Goal: Check status: Check status

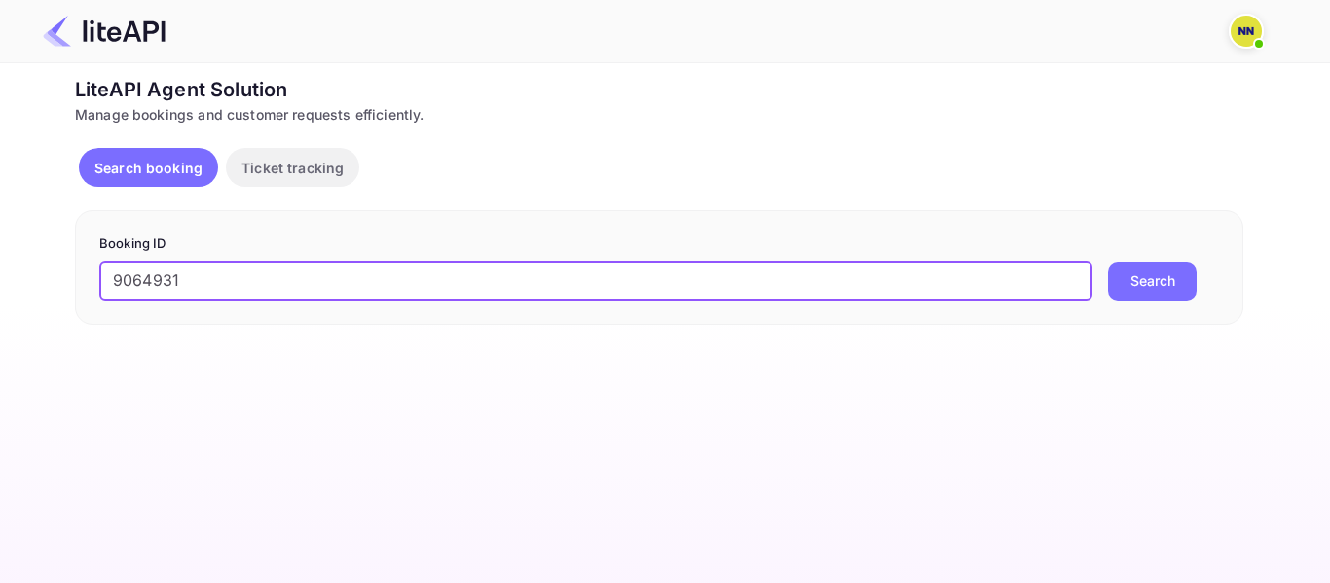
type input "9064931"
click at [1151, 288] on button "Search" at bounding box center [1152, 281] width 89 height 39
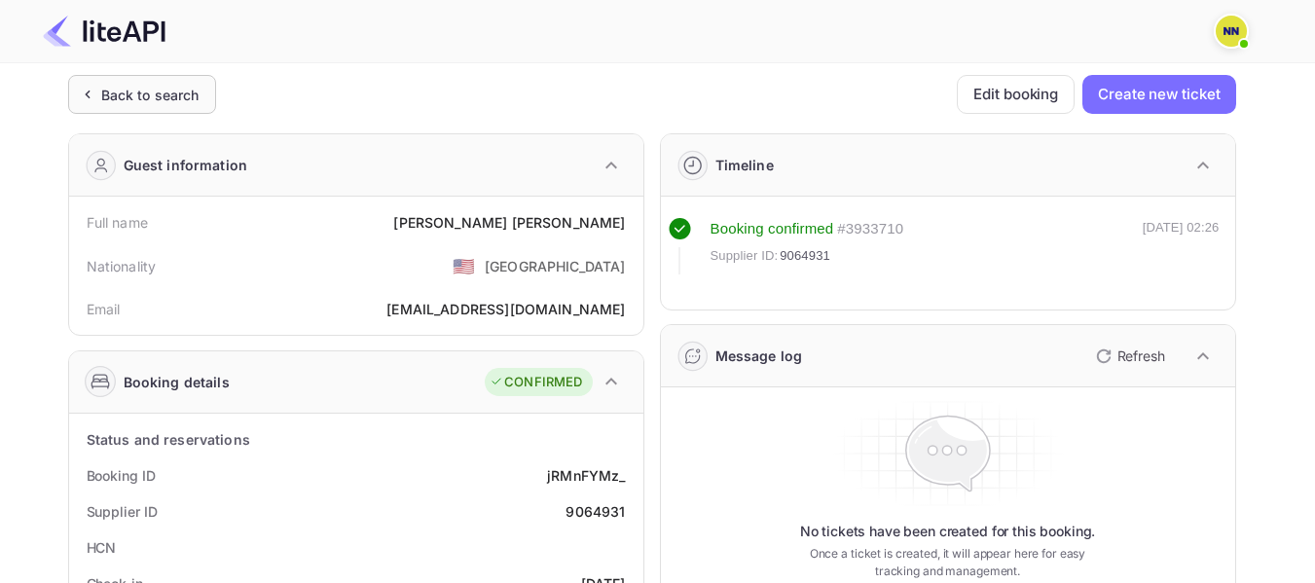
click at [172, 95] on div "Back to search" at bounding box center [150, 95] width 98 height 20
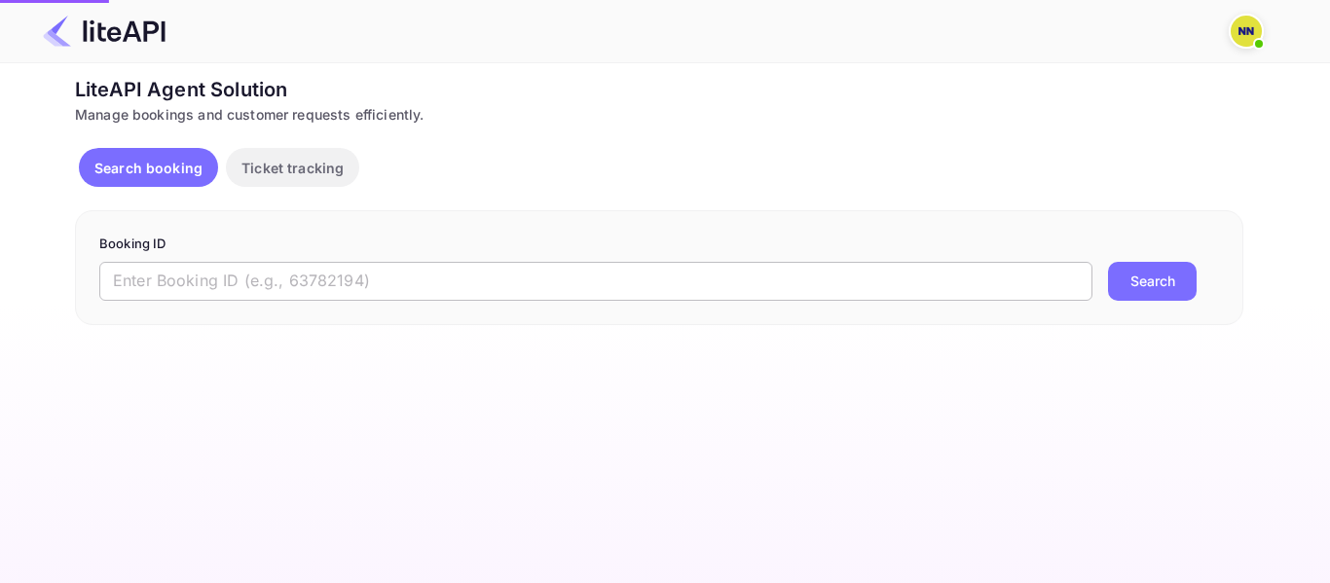
drag, startPoint x: 365, startPoint y: 277, endPoint x: 447, endPoint y: 291, distance: 82.9
click at [365, 277] on input "text" at bounding box center [595, 281] width 993 height 39
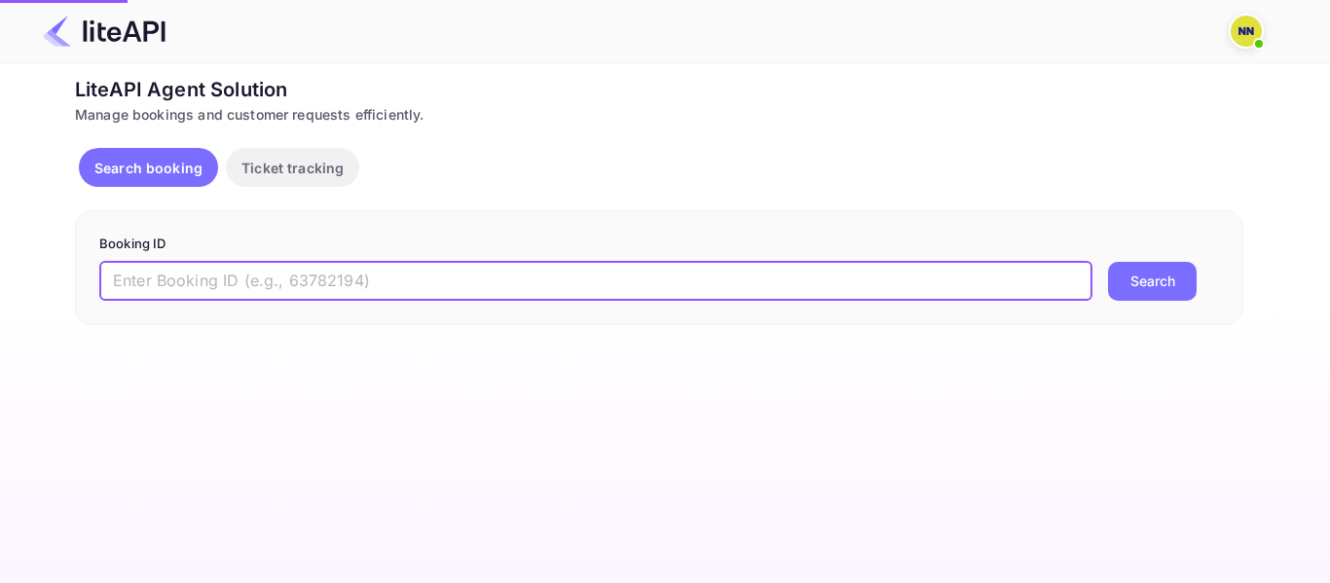
paste input "8727947"
type input "8727947"
click at [1108, 262] on button "Search" at bounding box center [1152, 281] width 89 height 39
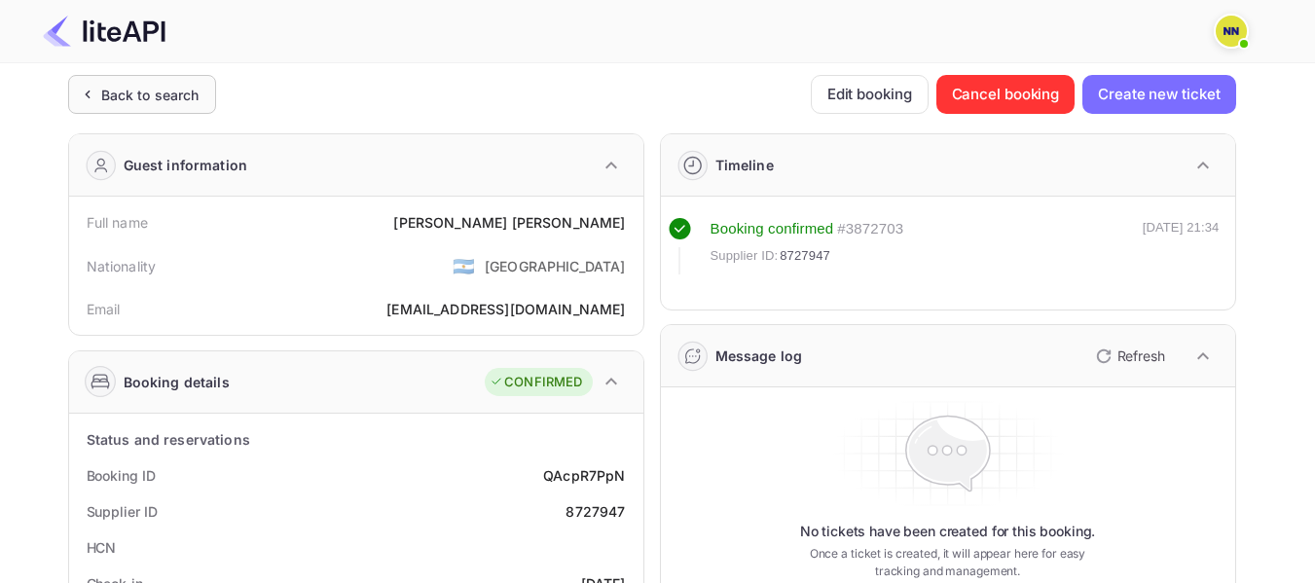
click at [200, 89] on div "Back to search" at bounding box center [142, 94] width 148 height 39
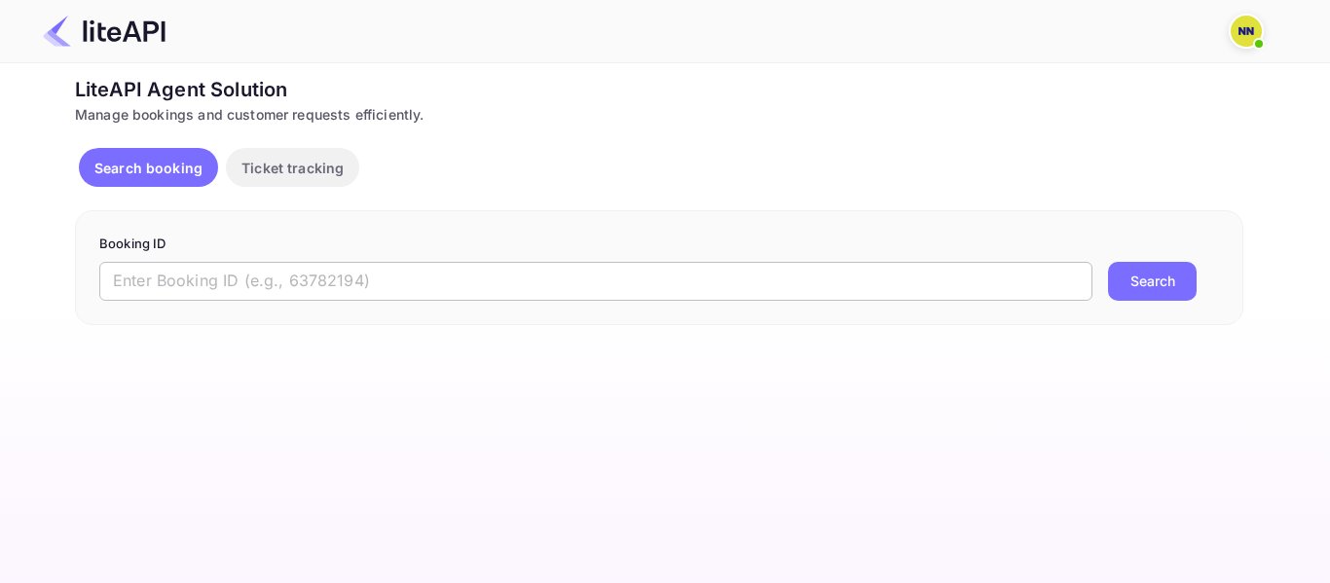
click at [324, 277] on input "text" at bounding box center [595, 281] width 993 height 39
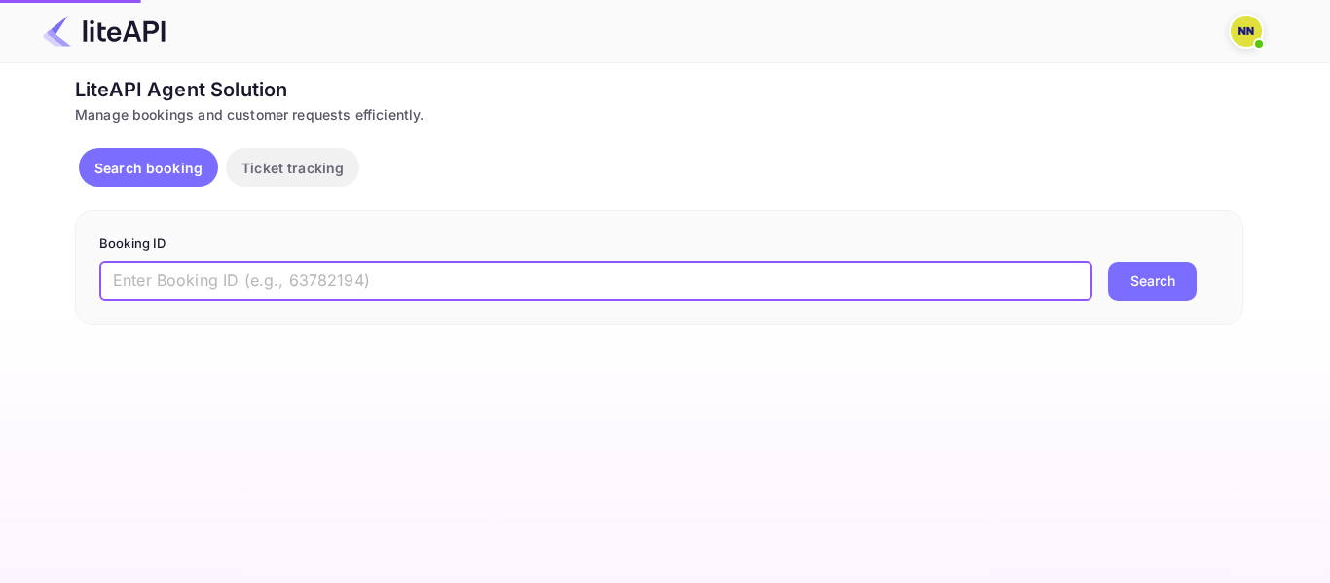
paste input "9057343"
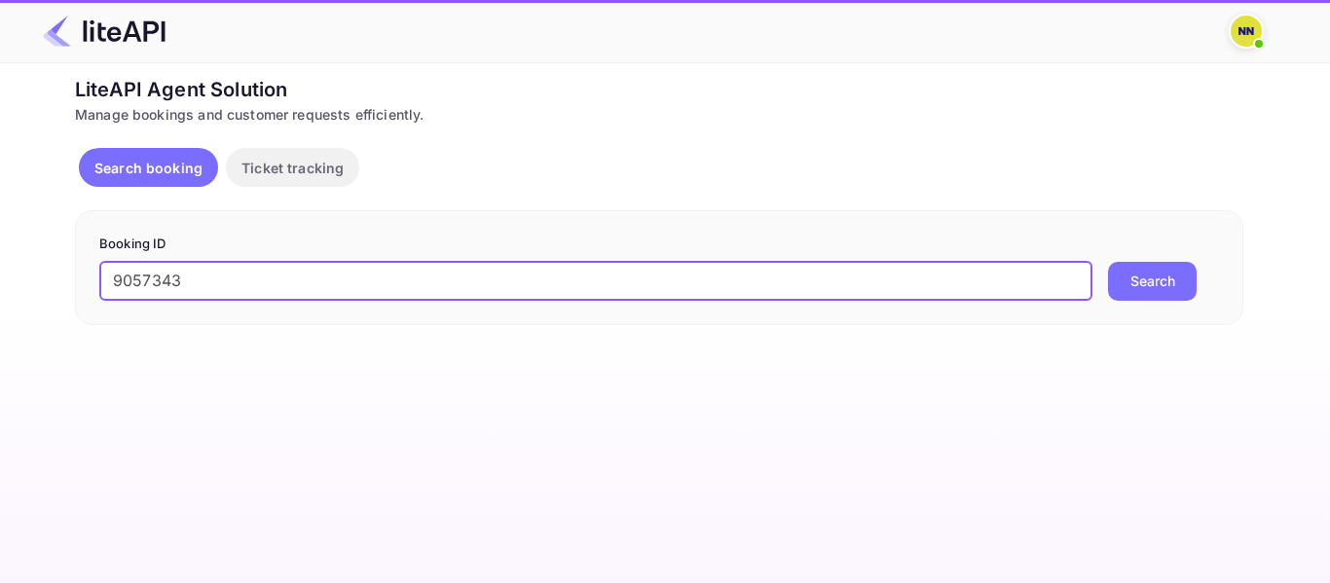
type input "9057343"
click at [1108, 262] on button "Search" at bounding box center [1152, 281] width 89 height 39
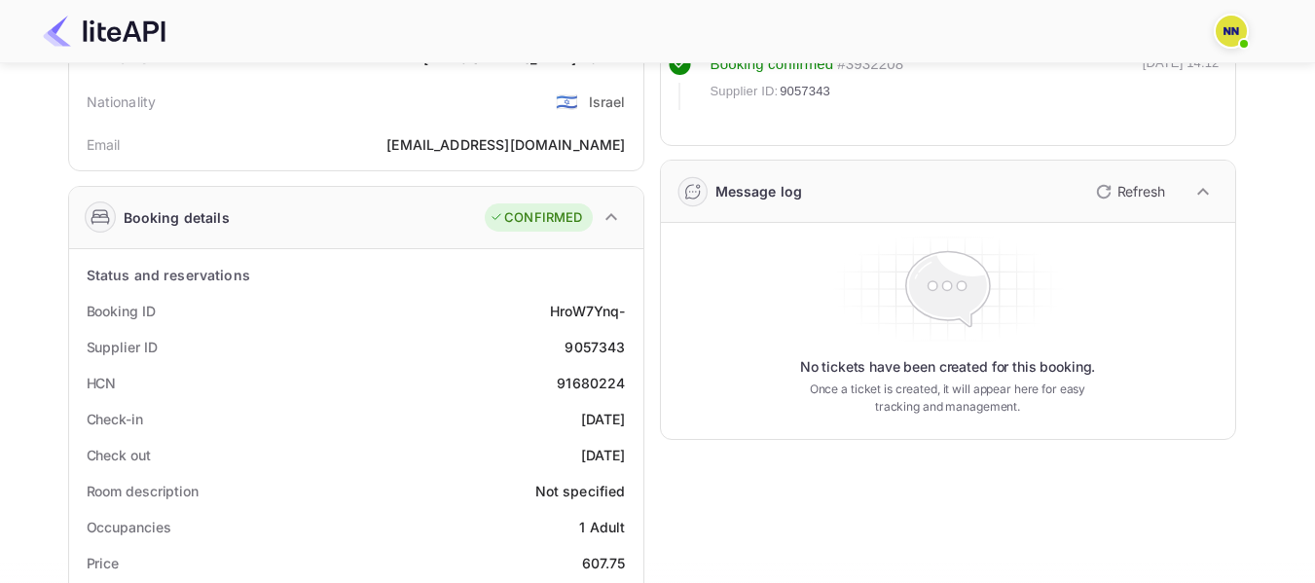
scroll to position [195, 0]
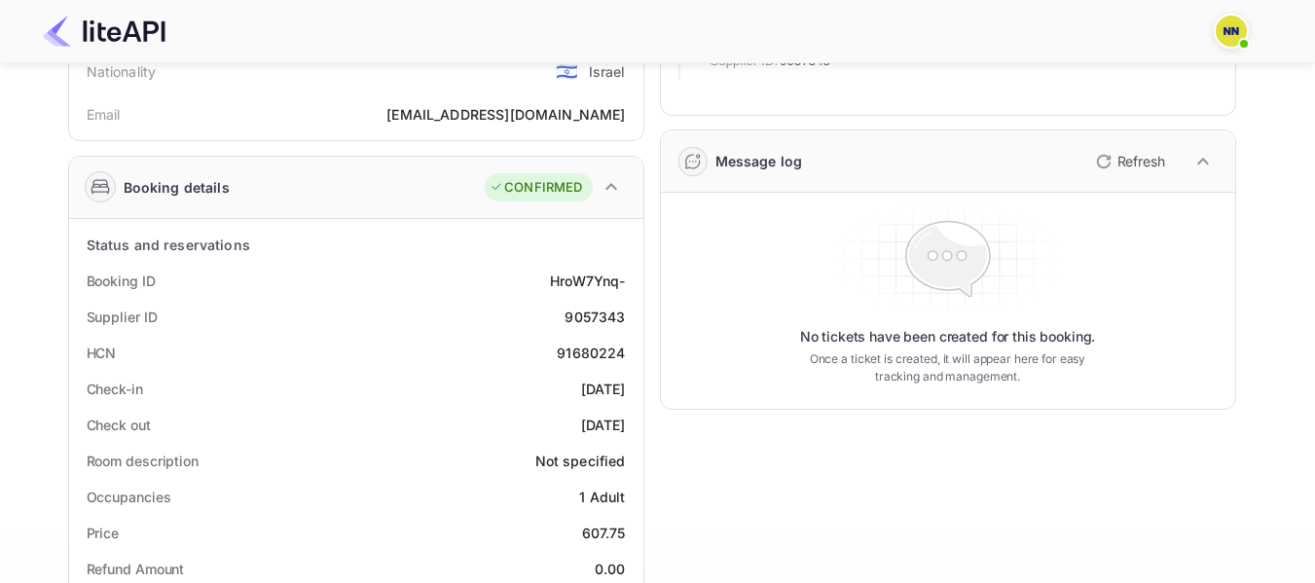
click at [596, 352] on div "91680224" at bounding box center [591, 353] width 68 height 20
copy div "91680224"
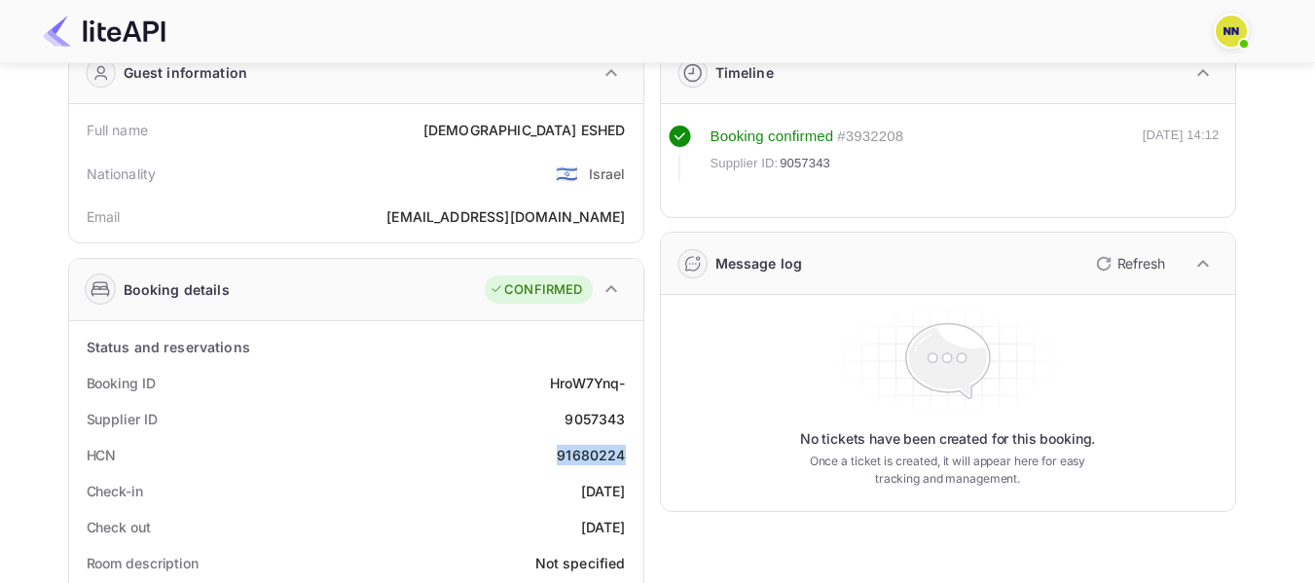
scroll to position [0, 0]
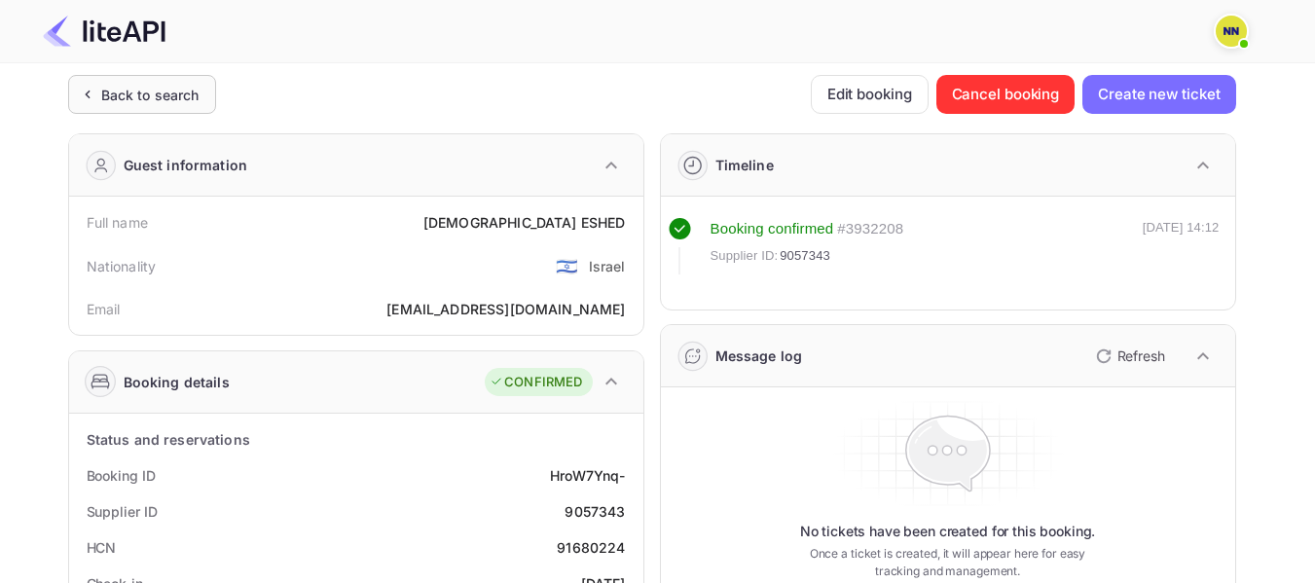
click at [125, 96] on div "Back to search" at bounding box center [150, 95] width 98 height 20
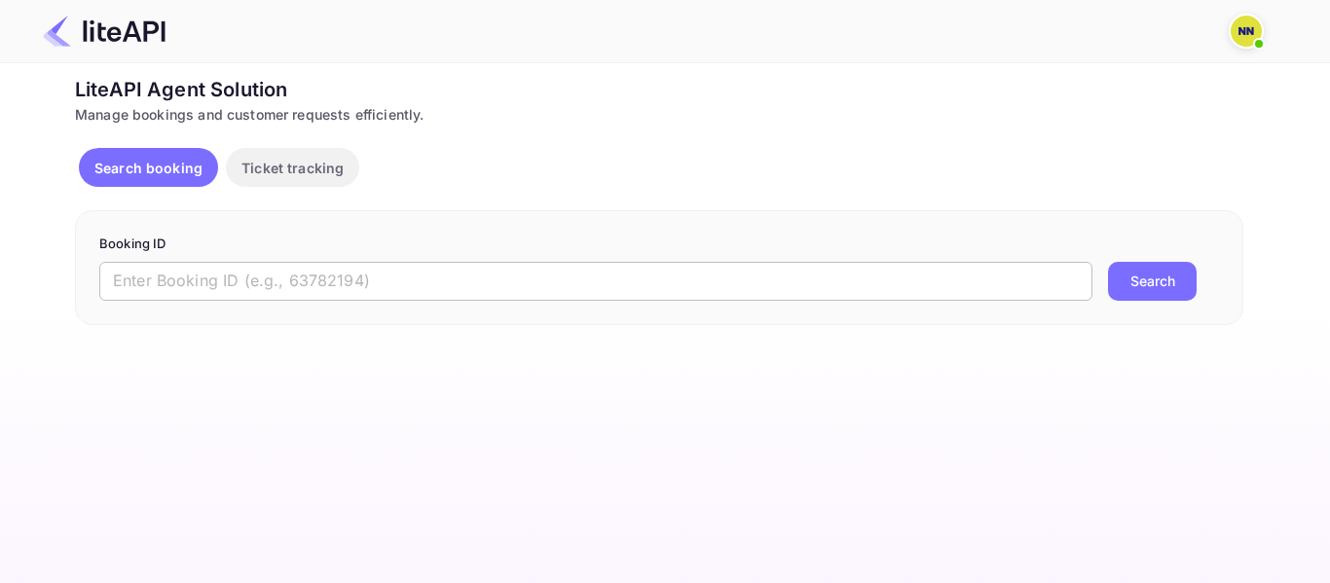
click at [407, 266] on input "text" at bounding box center [595, 281] width 993 height 39
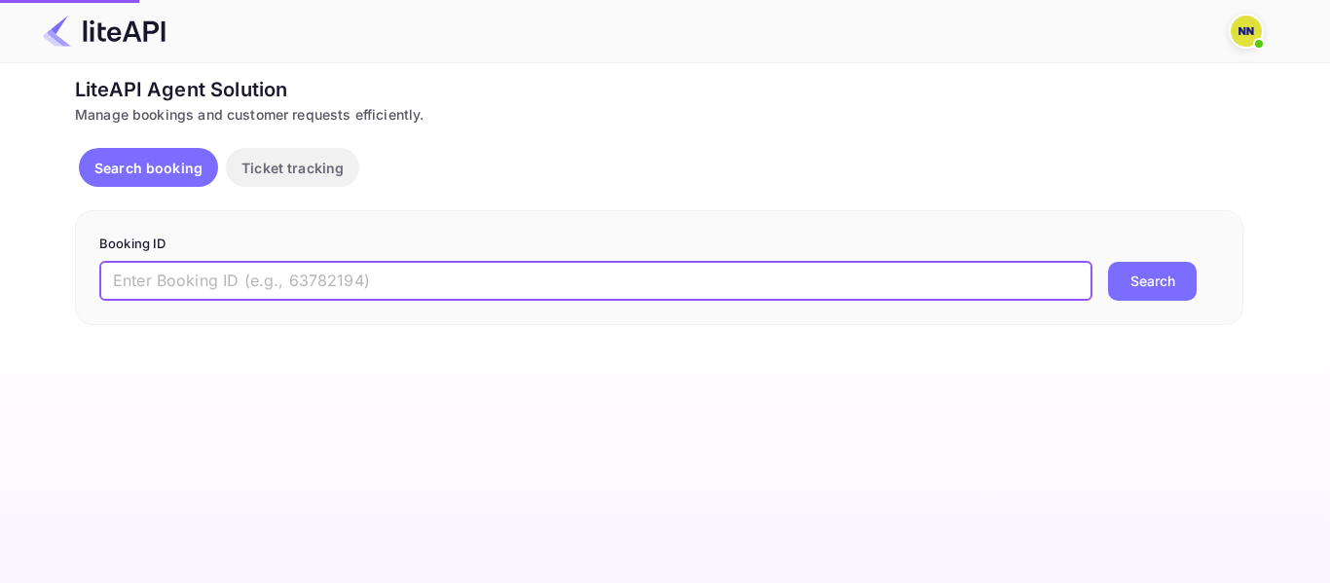
paste input "8795596"
type input "8795596"
click at [1108, 262] on button "Search" at bounding box center [1152, 281] width 89 height 39
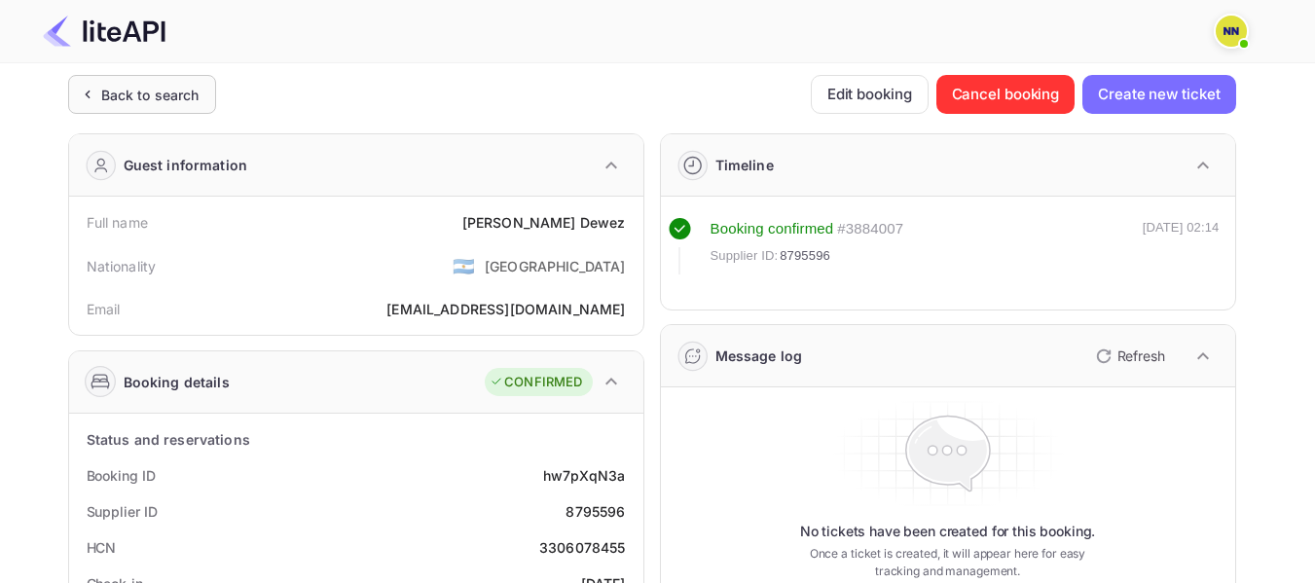
click at [188, 89] on div "Back to search" at bounding box center [150, 95] width 98 height 20
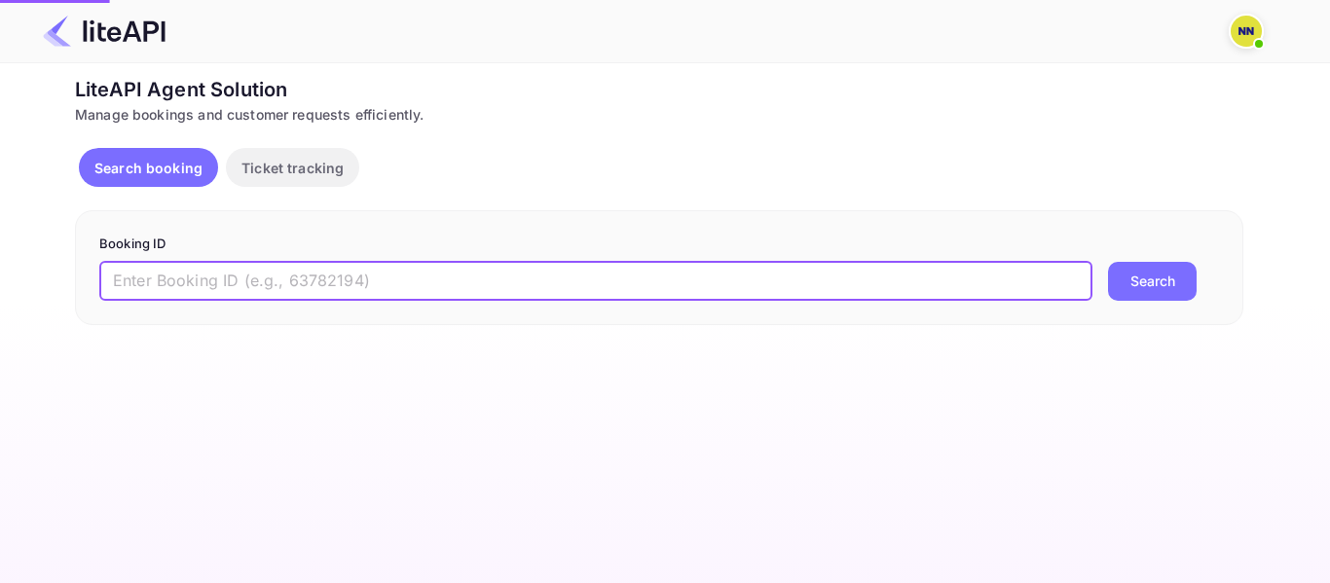
drag, startPoint x: 275, startPoint y: 292, endPoint x: 288, endPoint y: 292, distance: 13.6
click at [276, 291] on input "text" at bounding box center [595, 281] width 993 height 39
paste input "9010529"
type input "9010529"
click at [1108, 262] on button "Search" at bounding box center [1152, 281] width 89 height 39
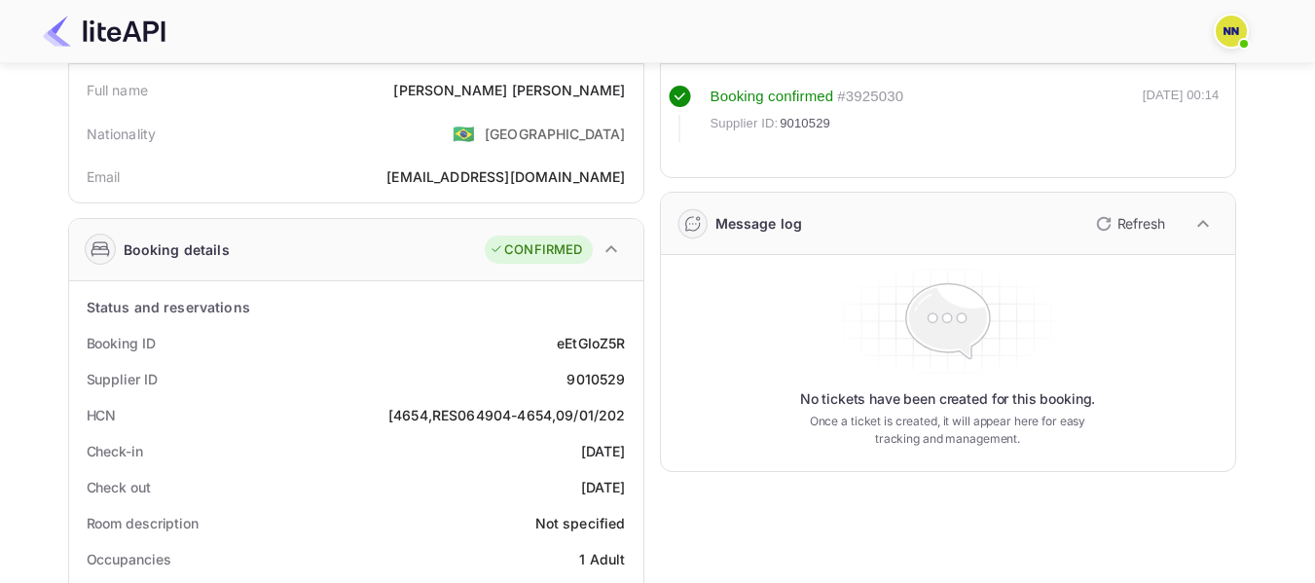
scroll to position [195, 0]
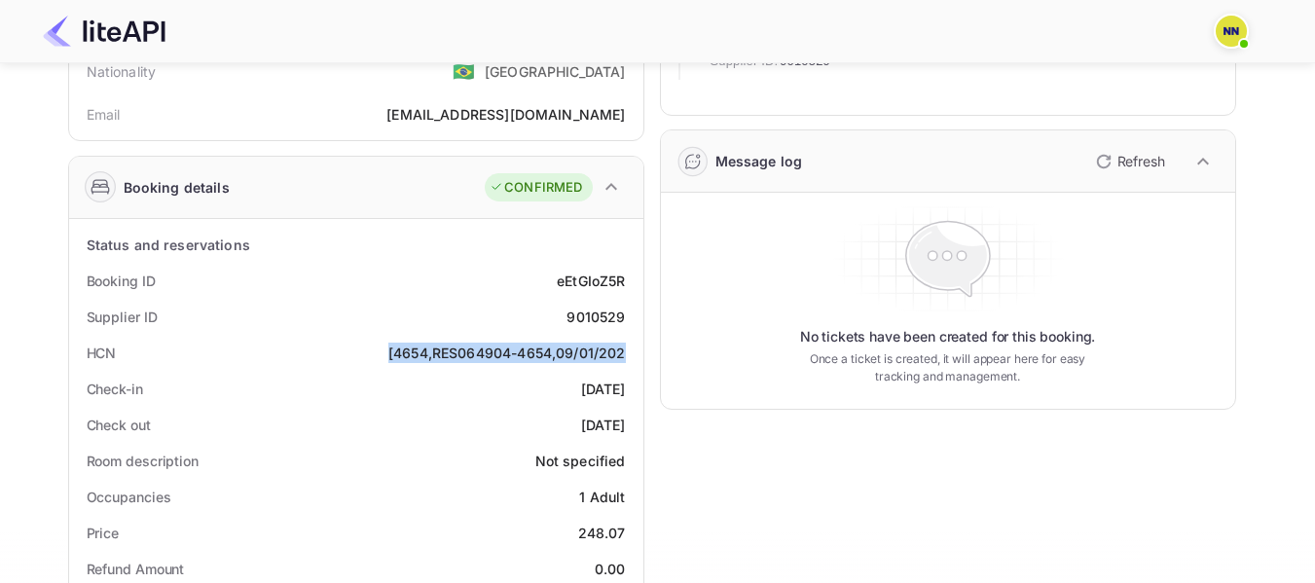
drag, startPoint x: 384, startPoint y: 352, endPoint x: 628, endPoint y: 364, distance: 244.6
click at [628, 364] on div "HCN [4654,RES064904-4654,09/01/202" at bounding box center [356, 353] width 559 height 36
copy div "[4654,RES064904-4654,09/01/202"
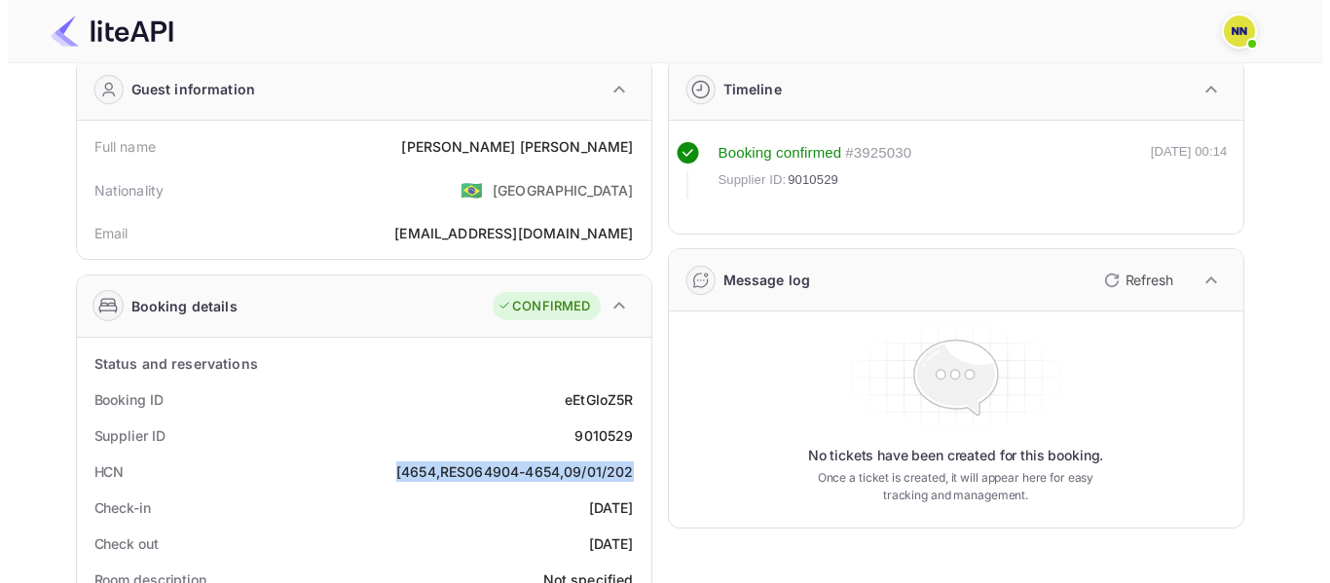
scroll to position [0, 0]
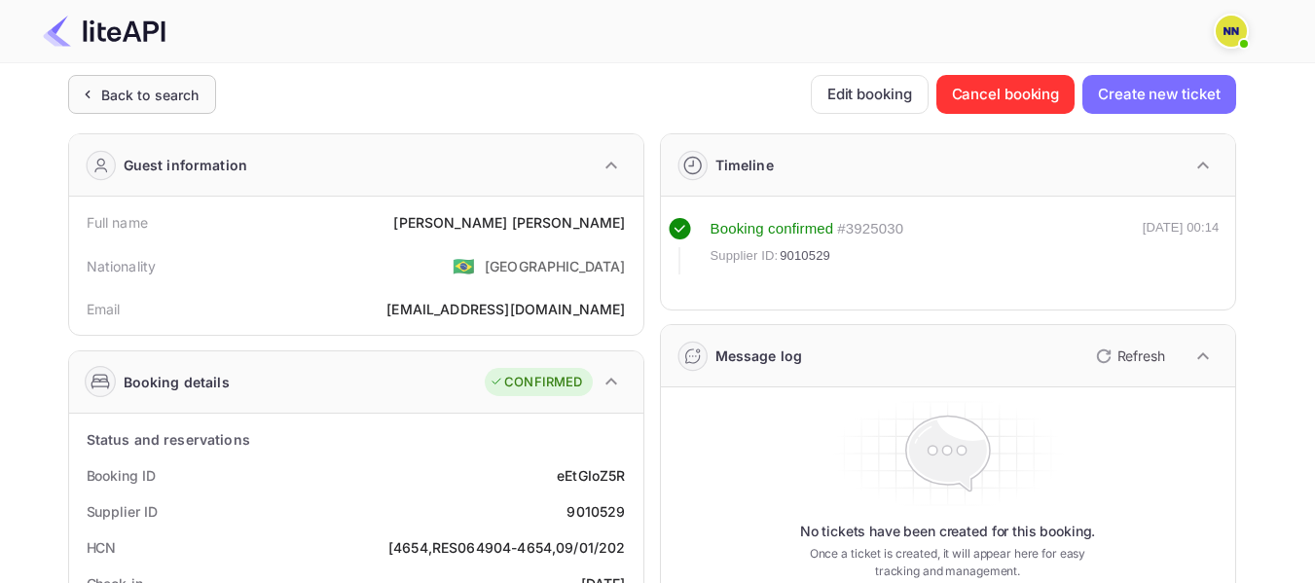
click at [176, 102] on div "Back to search" at bounding box center [150, 95] width 98 height 20
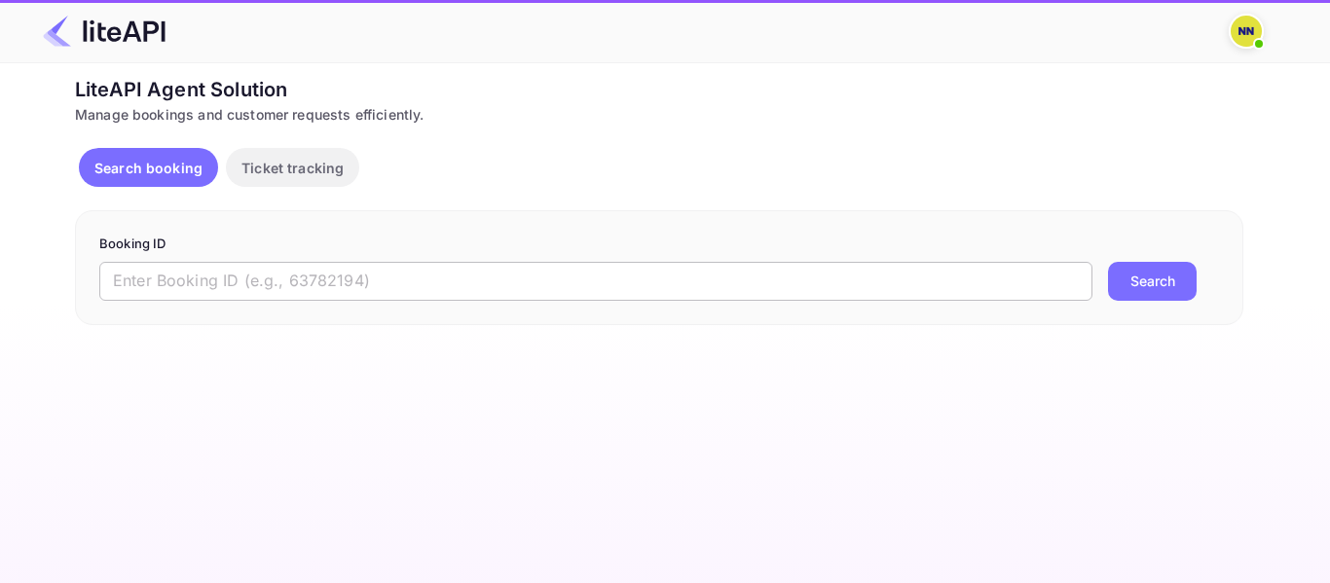
click at [241, 275] on input "text" at bounding box center [595, 281] width 993 height 39
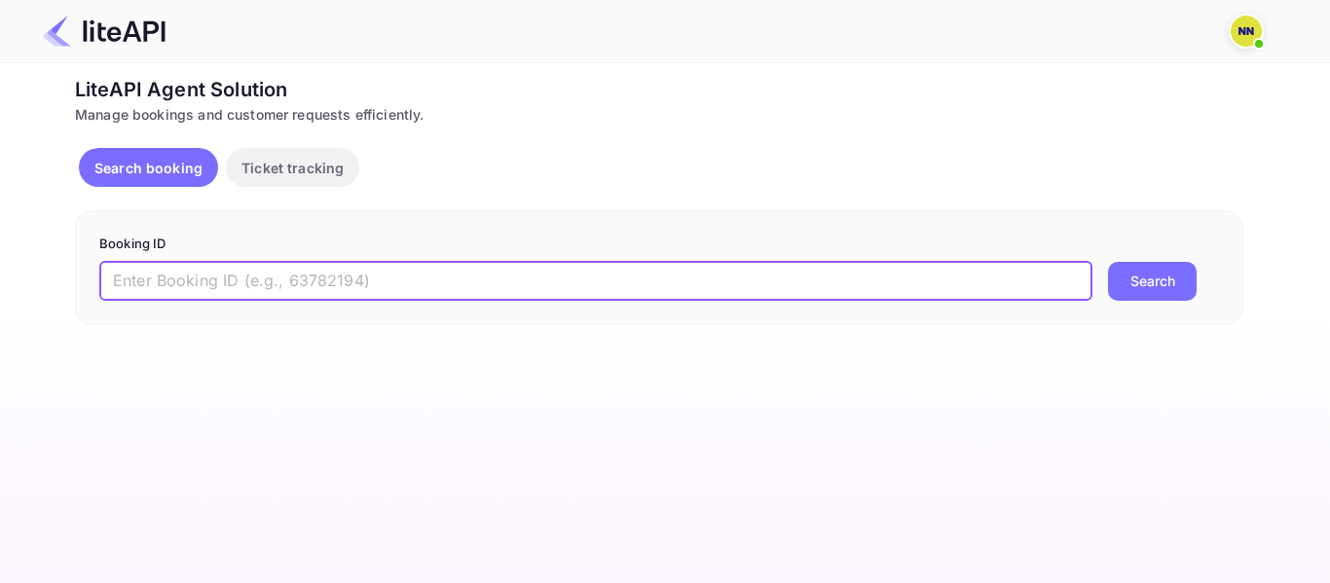
paste input "8976213"
type input "8976213"
click at [1108, 262] on button "Search" at bounding box center [1152, 281] width 89 height 39
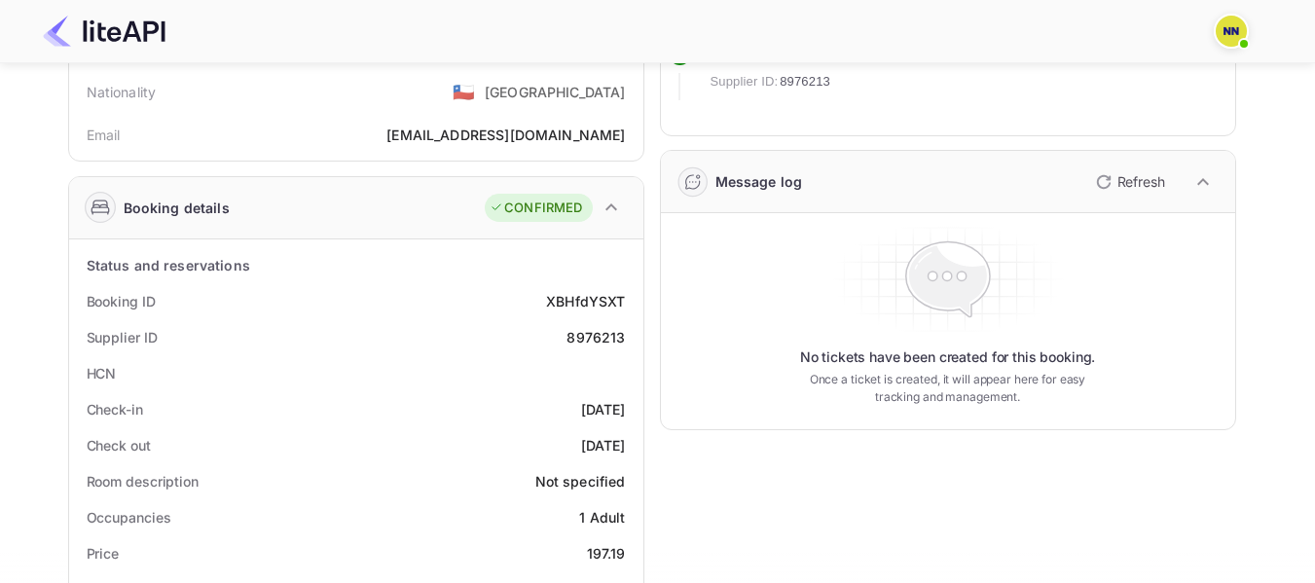
scroll to position [195, 0]
